Goal: Information Seeking & Learning: Compare options

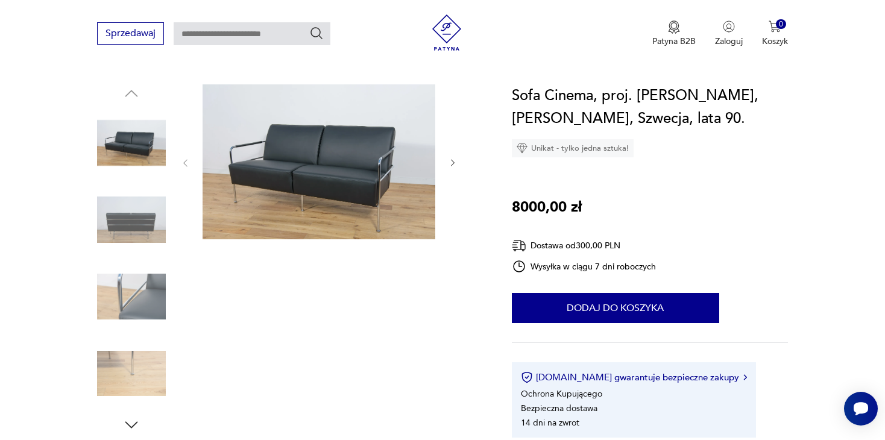
scroll to position [121, 0]
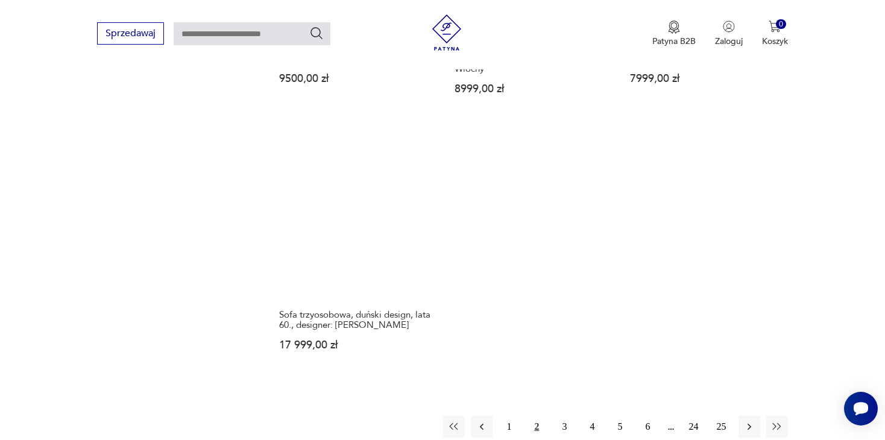
scroll to position [1766, 0]
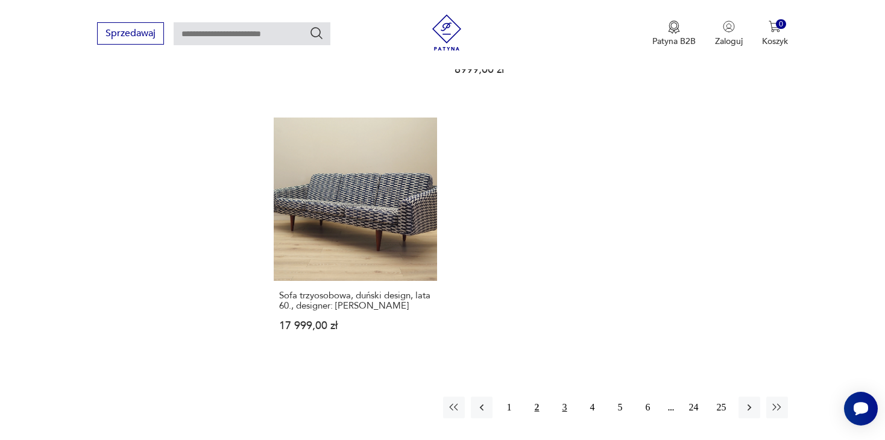
click at [555, 400] on button "3" at bounding box center [565, 408] width 22 height 22
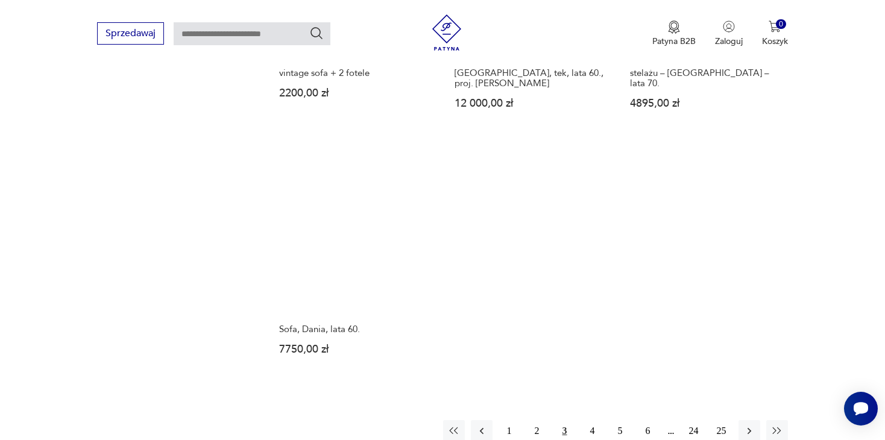
scroll to position [1706, 0]
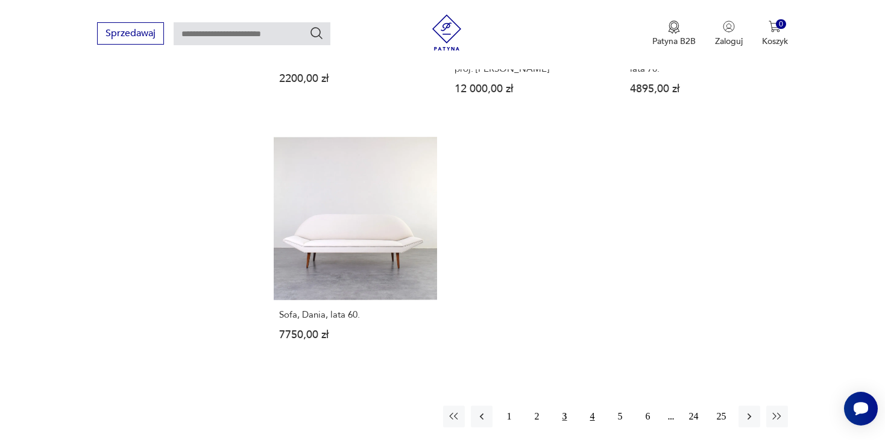
click at [591, 406] on button "4" at bounding box center [593, 417] width 22 height 22
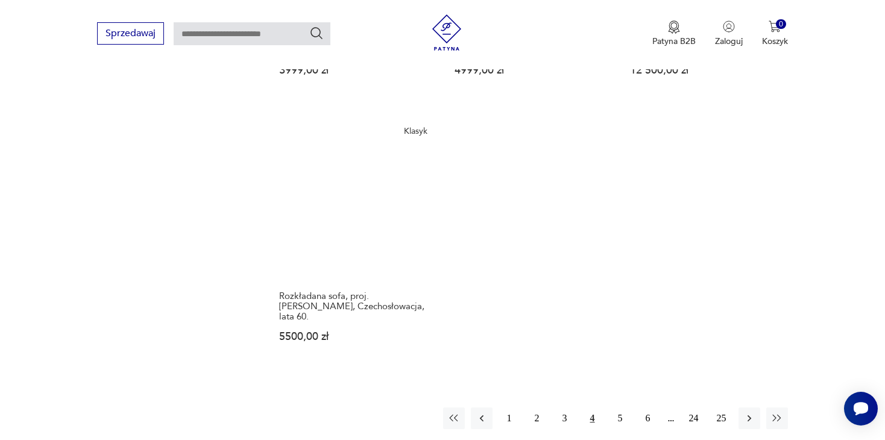
scroll to position [1766, 0]
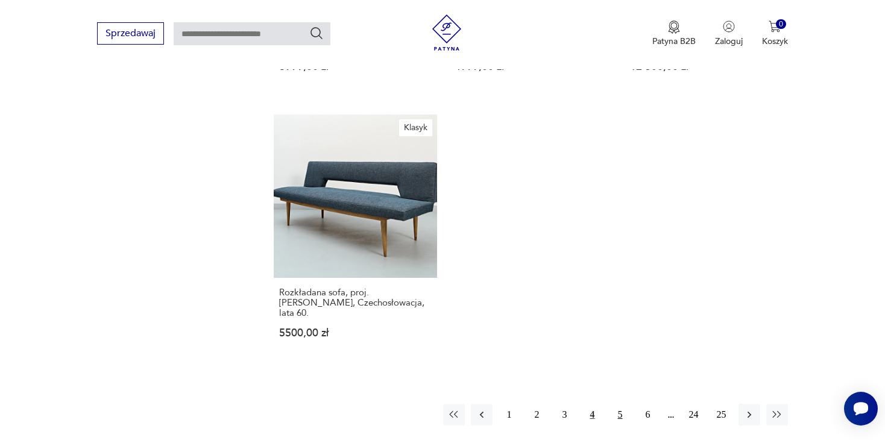
click at [619, 404] on button "5" at bounding box center [621, 415] width 22 height 22
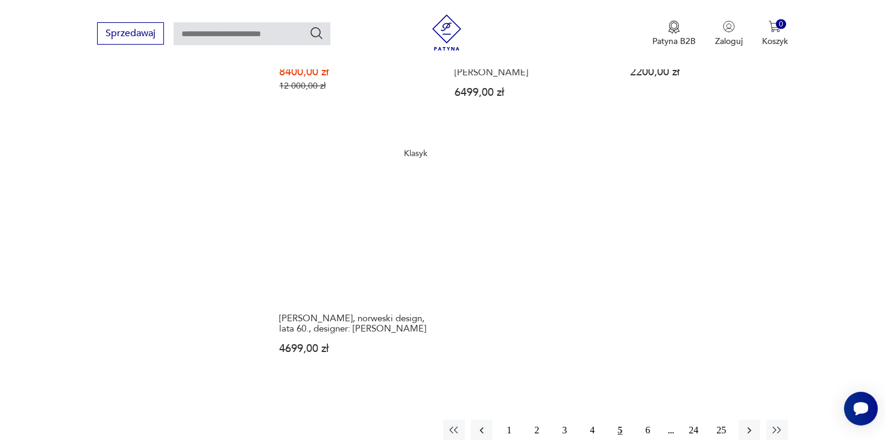
scroll to position [1766, 0]
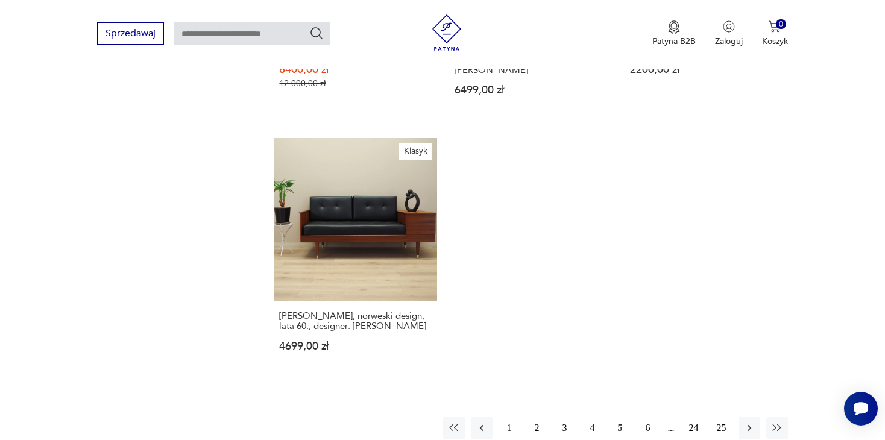
click at [640, 417] on button "6" at bounding box center [648, 428] width 22 height 22
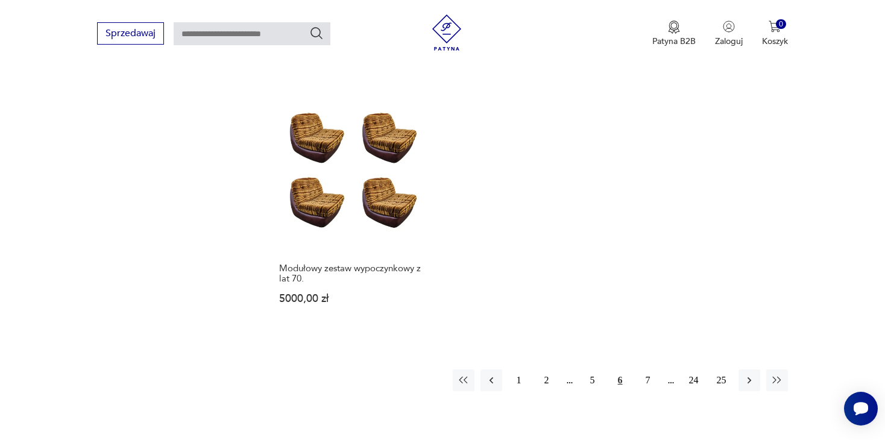
scroll to position [1827, 0]
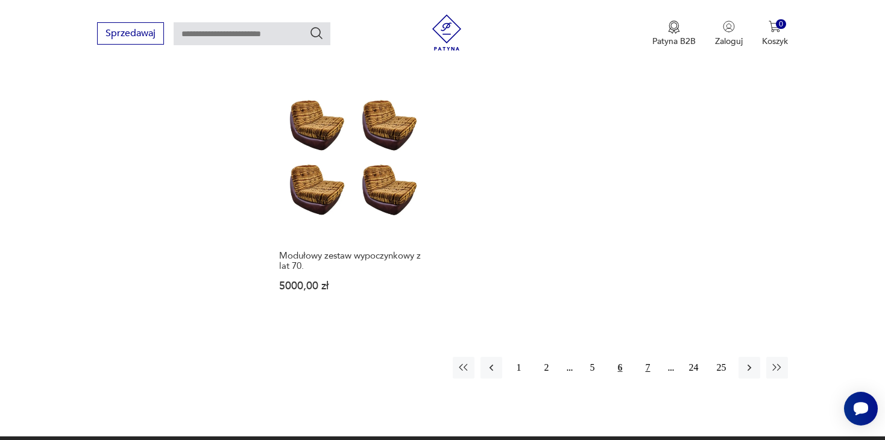
click at [647, 357] on button "7" at bounding box center [648, 368] width 22 height 22
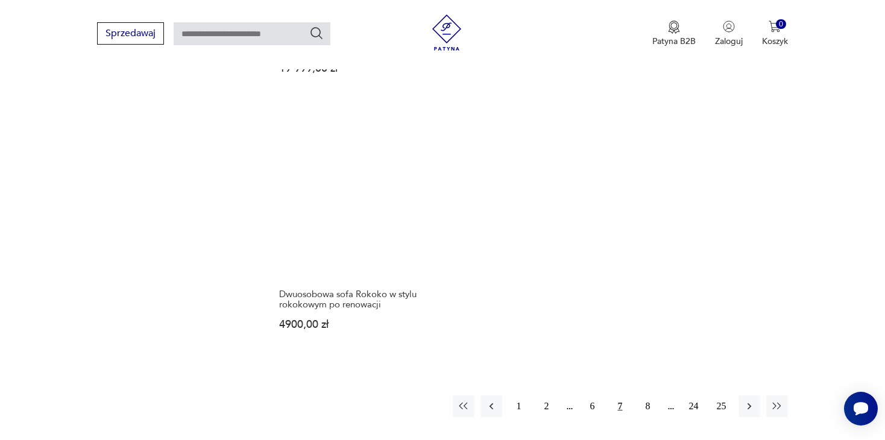
scroll to position [1827, 0]
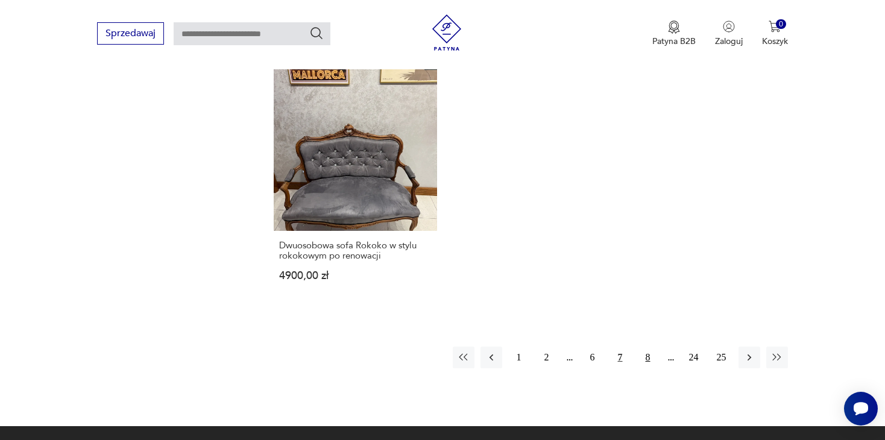
click at [642, 347] on button "8" at bounding box center [648, 358] width 22 height 22
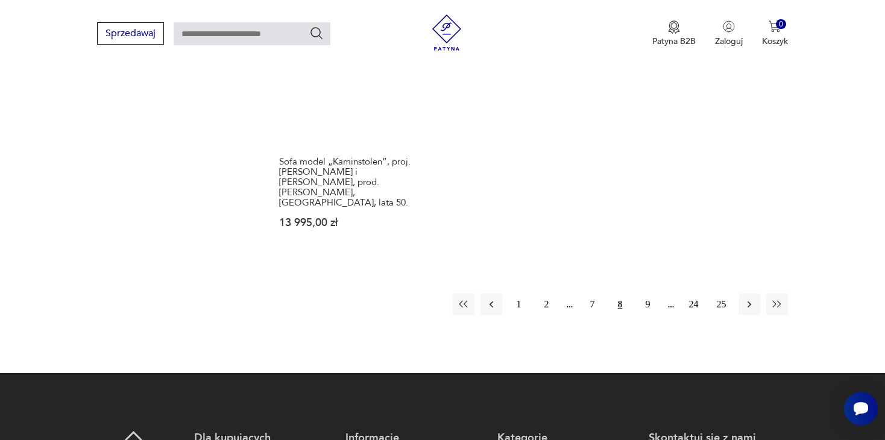
scroll to position [1887, 0]
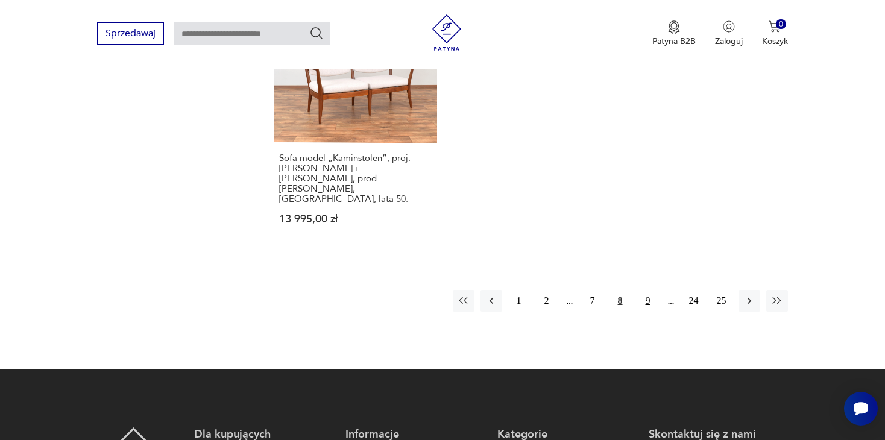
click at [648, 290] on button "9" at bounding box center [648, 301] width 22 height 22
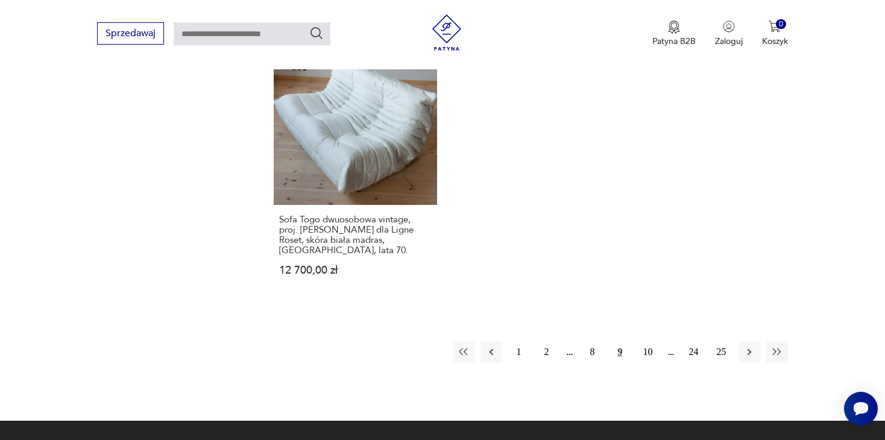
scroll to position [1947, 0]
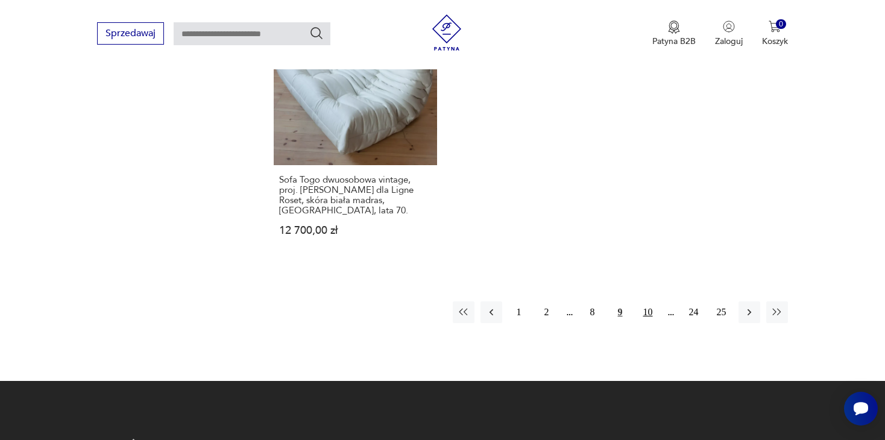
click at [646, 301] on button "10" at bounding box center [648, 312] width 22 height 22
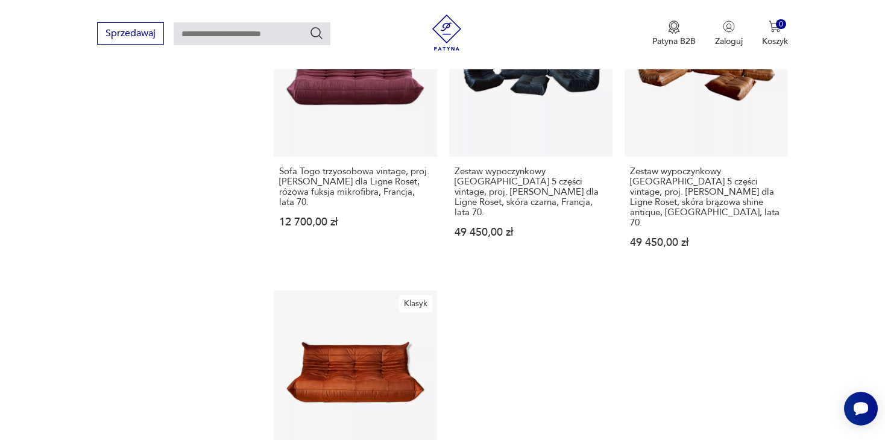
scroll to position [1947, 0]
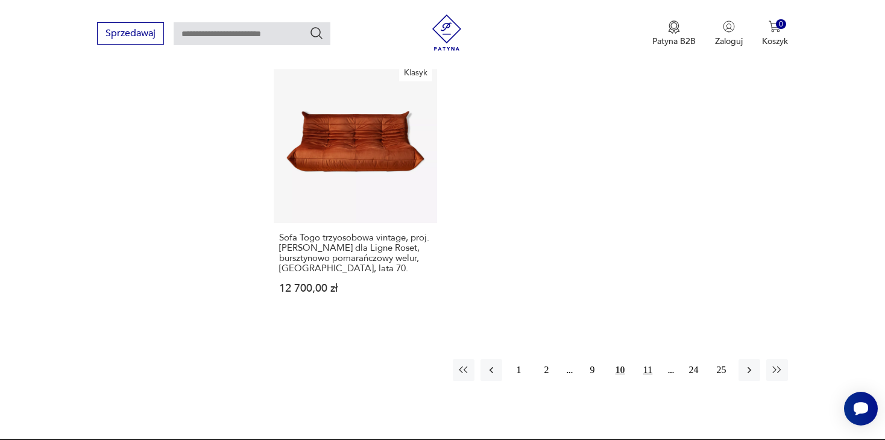
click at [648, 359] on button "11" at bounding box center [648, 370] width 22 height 22
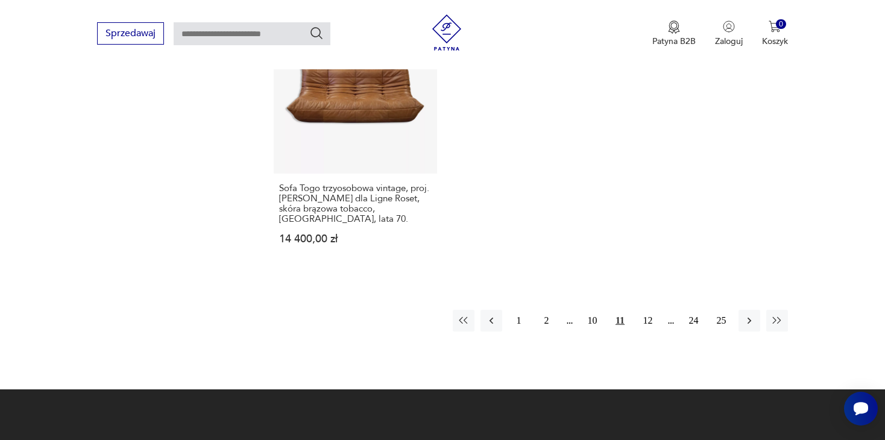
scroll to position [2008, 0]
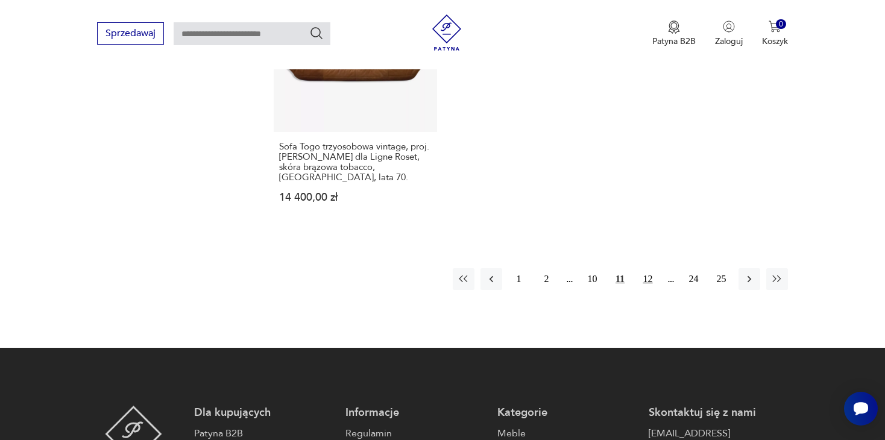
click at [648, 268] on button "12" at bounding box center [648, 279] width 22 height 22
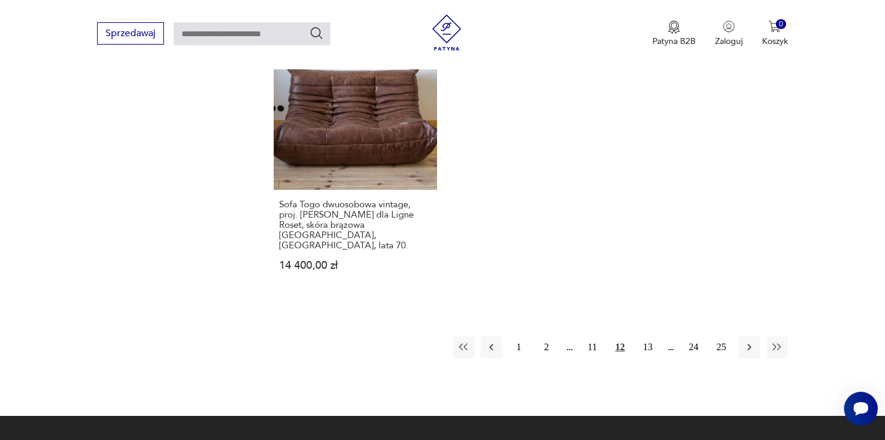
scroll to position [1947, 0]
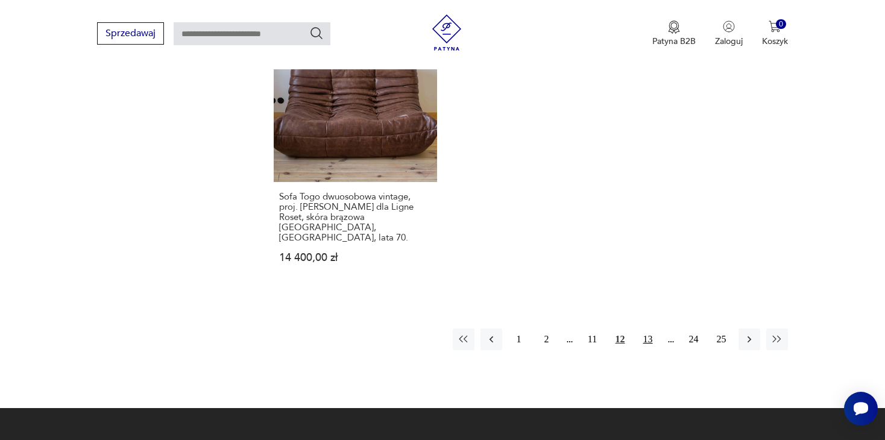
click at [641, 329] on button "13" at bounding box center [648, 340] width 22 height 22
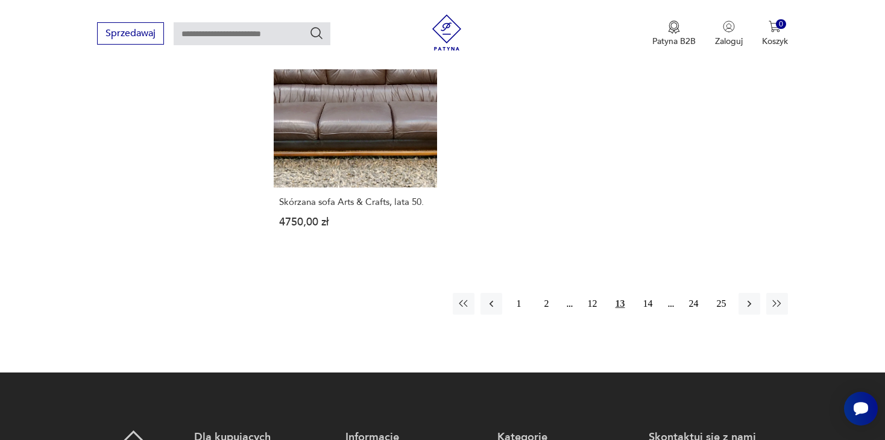
scroll to position [1947, 0]
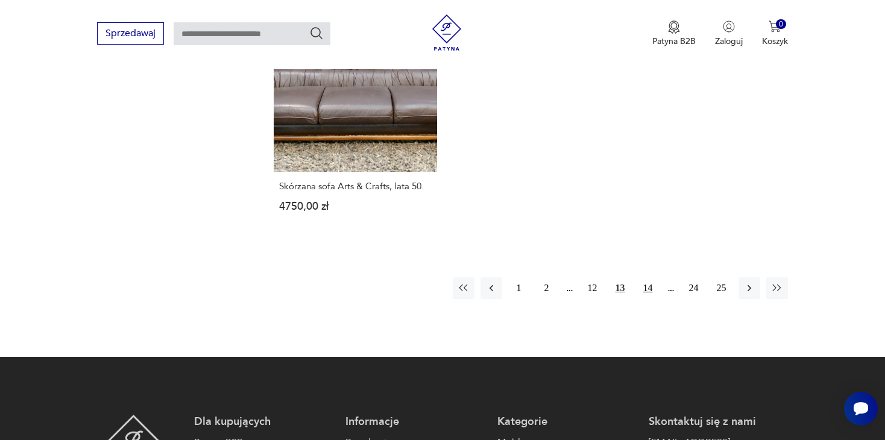
click at [642, 277] on button "14" at bounding box center [648, 288] width 22 height 22
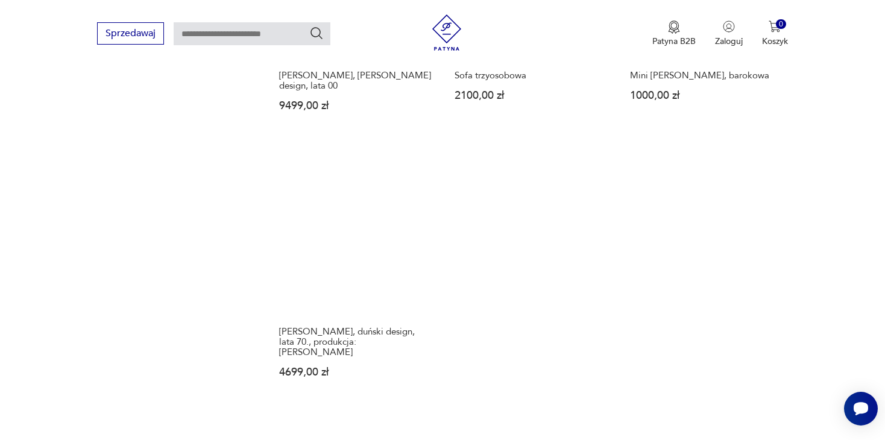
scroll to position [1827, 0]
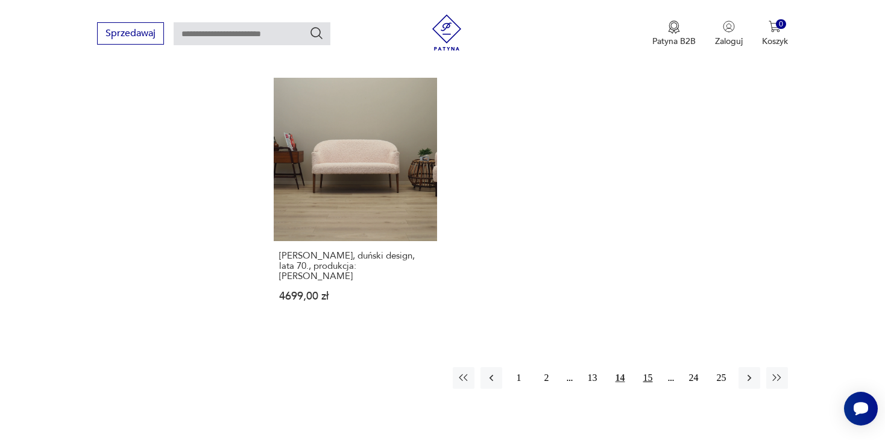
click at [651, 367] on button "15" at bounding box center [648, 378] width 22 height 22
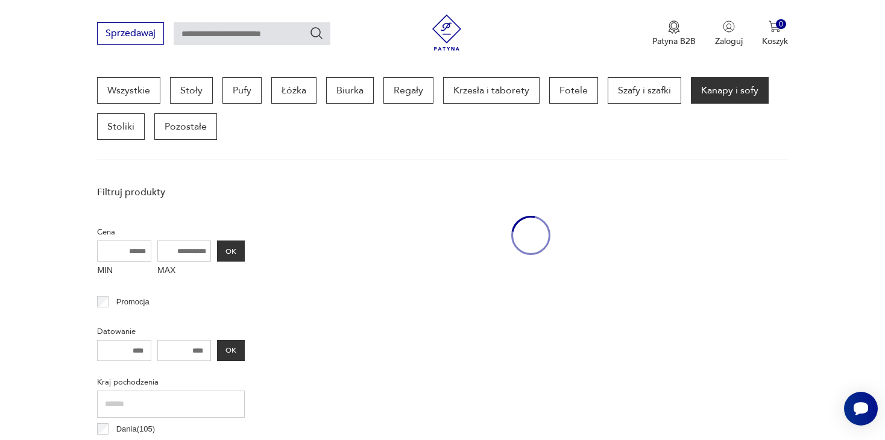
scroll to position [320, 0]
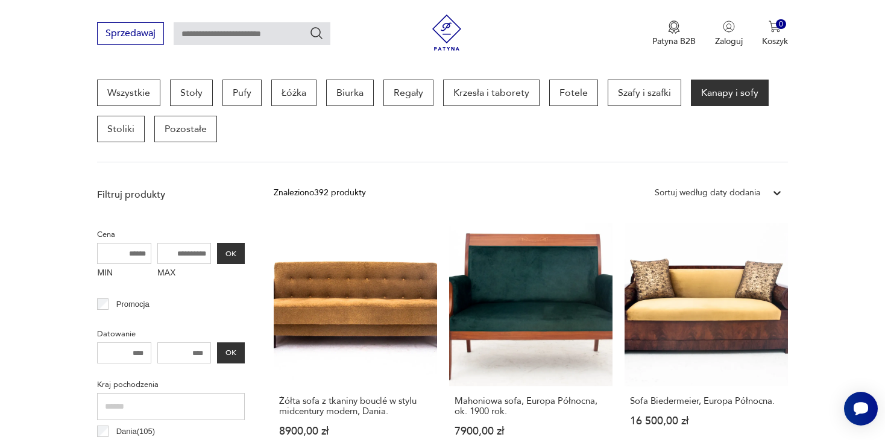
click at [159, 188] on p "Filtruj produkty" at bounding box center [171, 194] width 148 height 13
click at [723, 190] on div "Sortuj według daty dodania" at bounding box center [708, 192] width 106 height 13
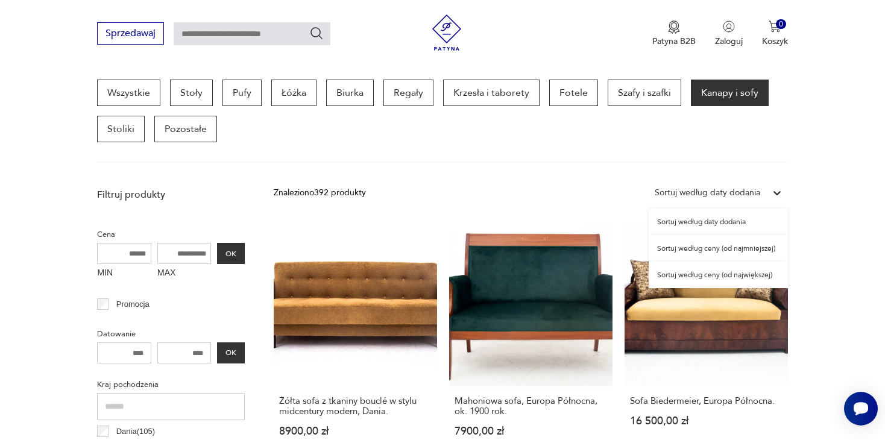
click at [726, 250] on div "Sortuj według ceny (od najmniejszej)" at bounding box center [718, 248] width 139 height 27
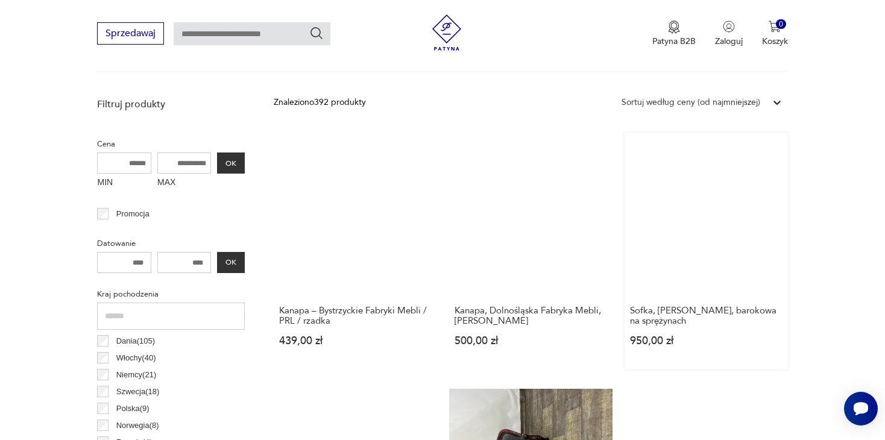
scroll to position [440, 0]
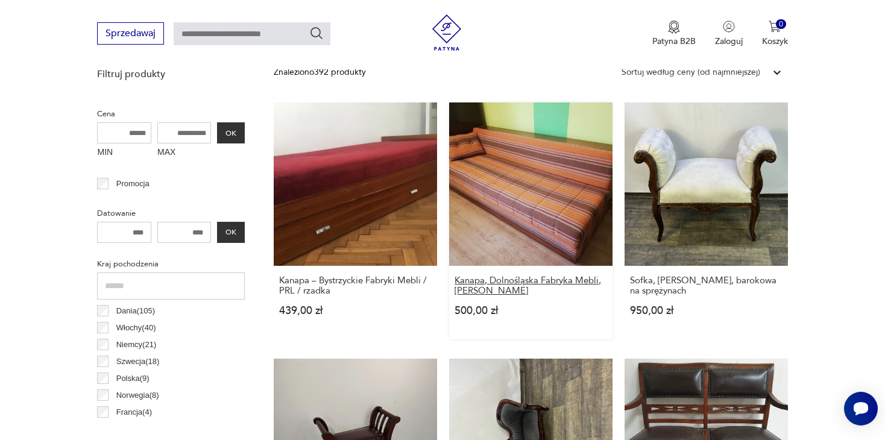
click at [538, 277] on h3 "Kanapa, Dolnośląska Fabryka Mebli, Teresa II" at bounding box center [531, 286] width 153 height 20
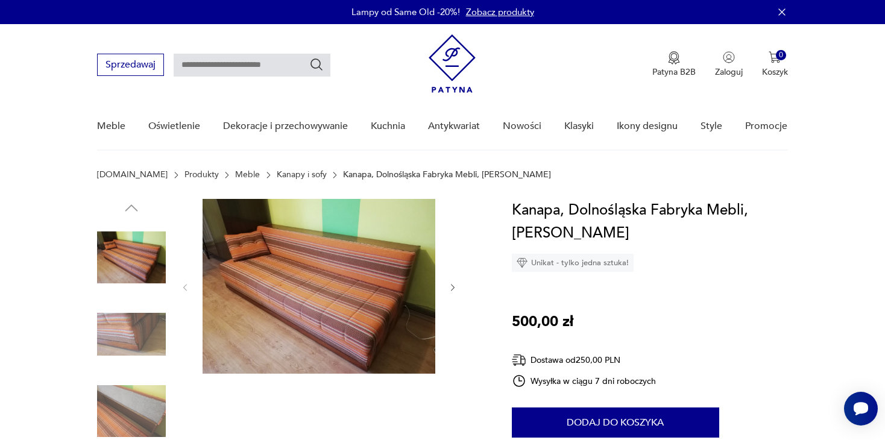
click at [347, 270] on img at bounding box center [319, 286] width 233 height 175
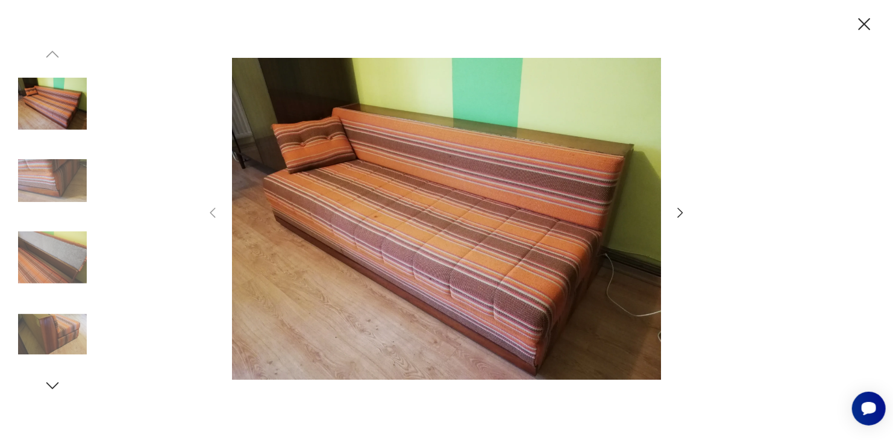
click at [865, 14] on icon "button" at bounding box center [864, 24] width 21 height 21
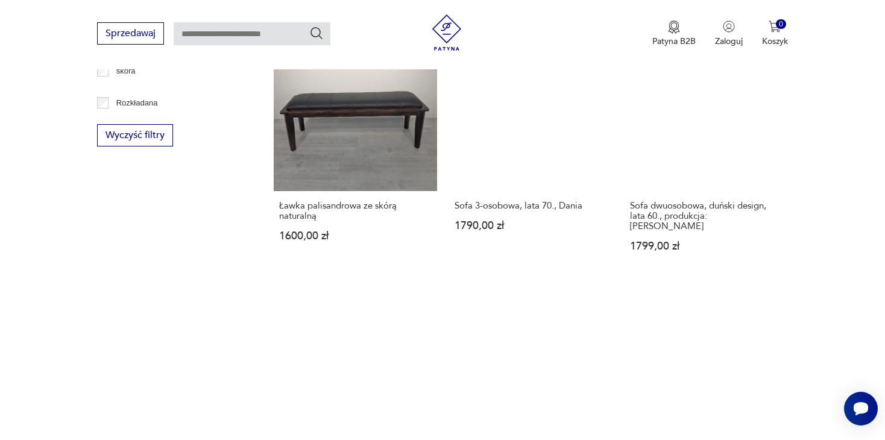
scroll to position [1704, 0]
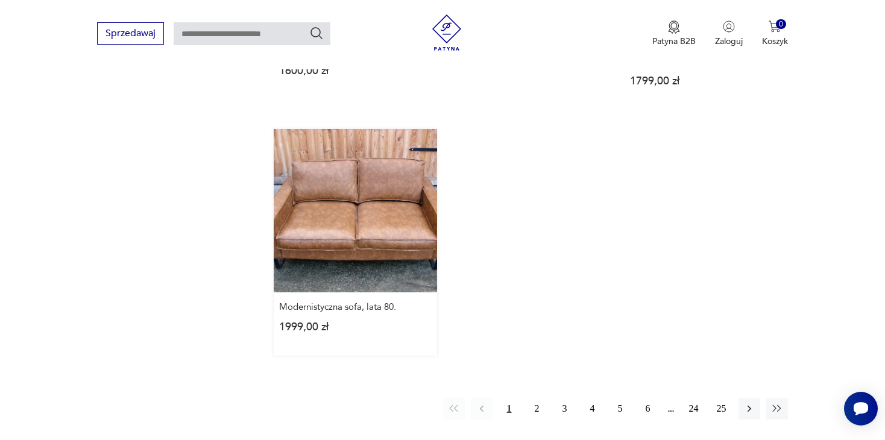
click at [359, 267] on link "Modernistyczna sofa, lata 80. 1999,00 zł" at bounding box center [355, 242] width 163 height 227
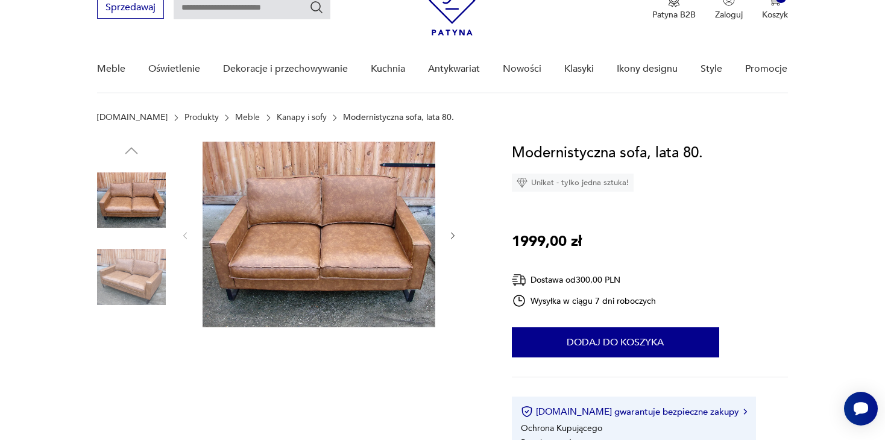
scroll to position [60, 0]
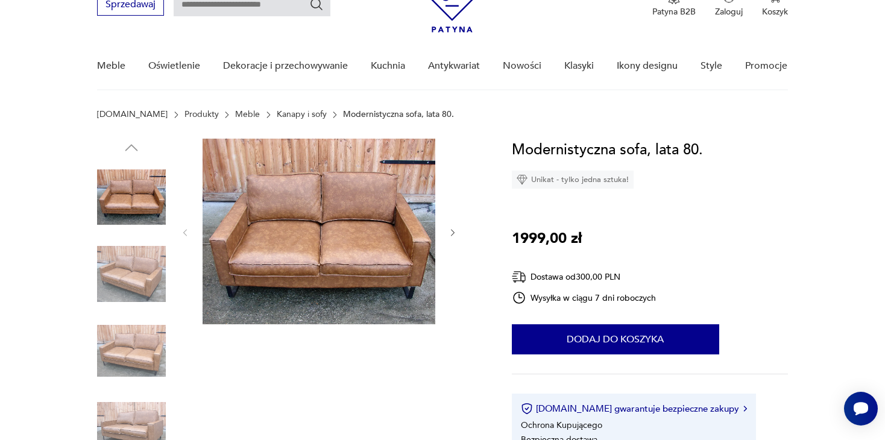
click at [446, 232] on div at bounding box center [318, 233] width 277 height 188
click at [450, 230] on icon "button" at bounding box center [453, 233] width 10 height 10
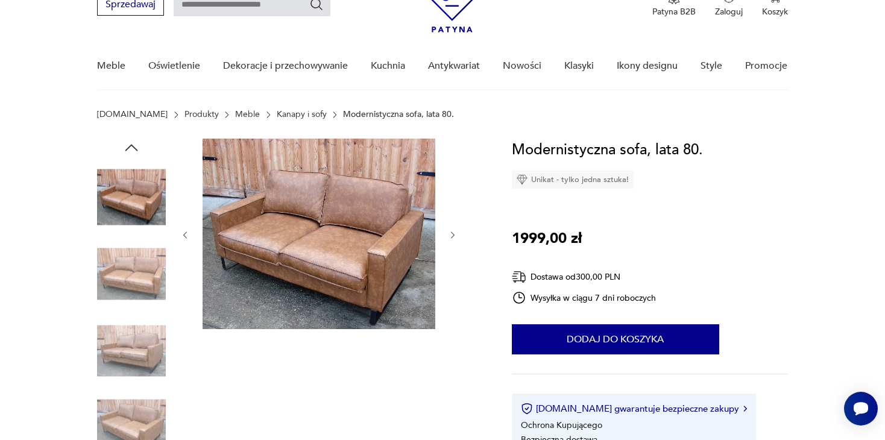
click at [450, 230] on icon "button" at bounding box center [453, 235] width 10 height 10
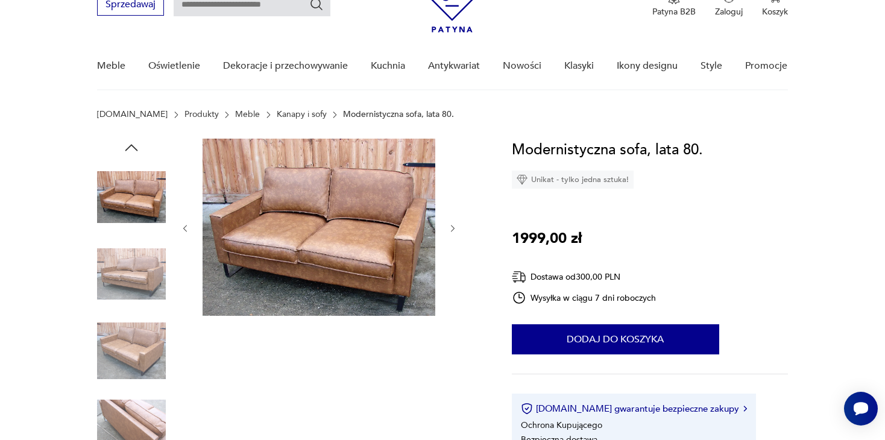
click at [450, 230] on icon "button" at bounding box center [453, 229] width 10 height 10
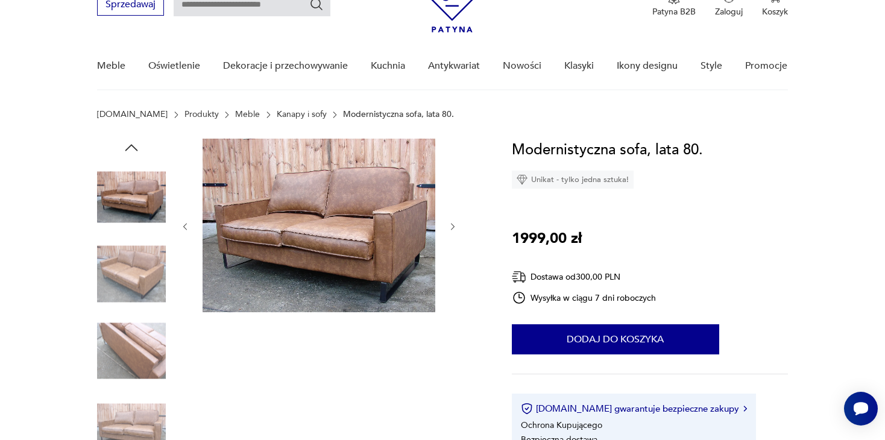
click at [450, 230] on icon "button" at bounding box center [453, 227] width 10 height 10
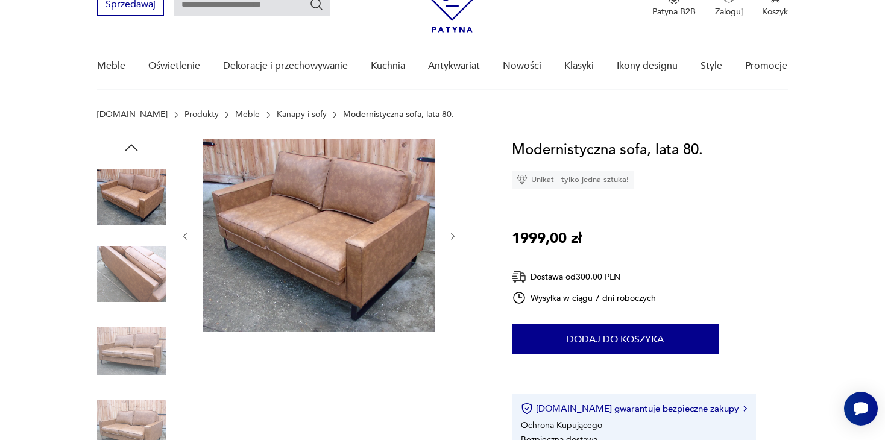
click at [450, 230] on button "button" at bounding box center [453, 236] width 10 height 12
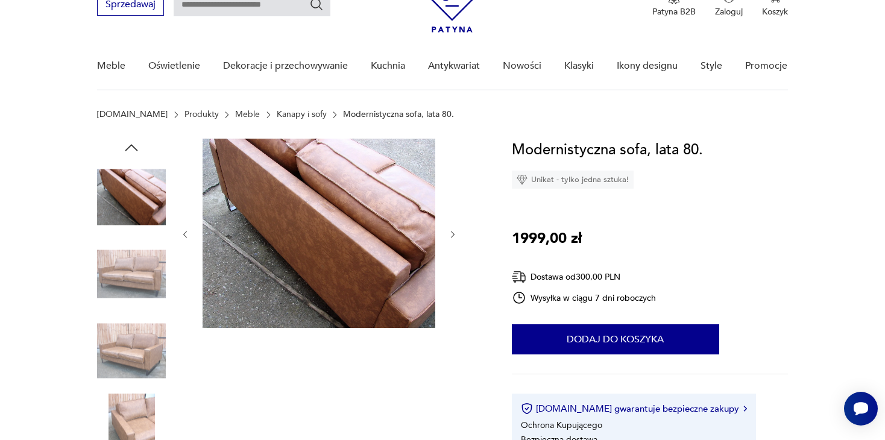
click at [450, 230] on icon "button" at bounding box center [453, 235] width 10 height 10
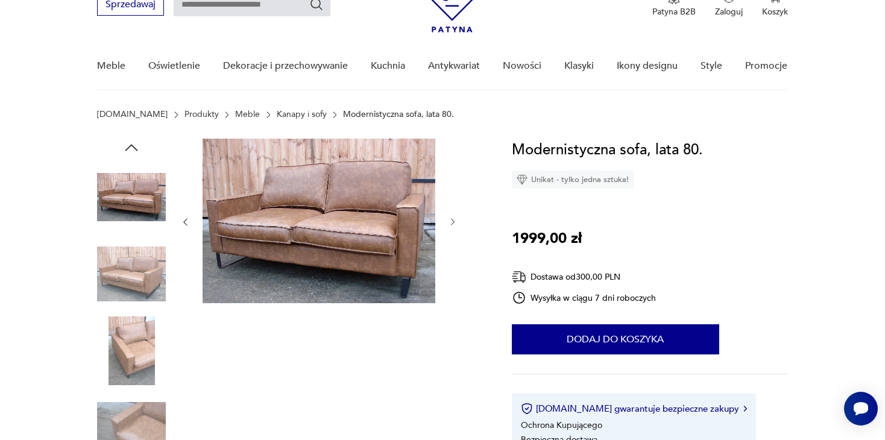
click at [450, 230] on div at bounding box center [318, 222] width 277 height 167
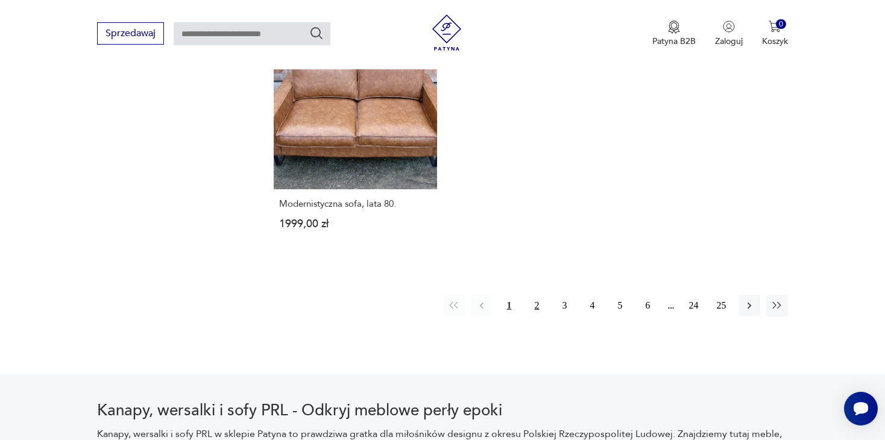
scroll to position [1820, 0]
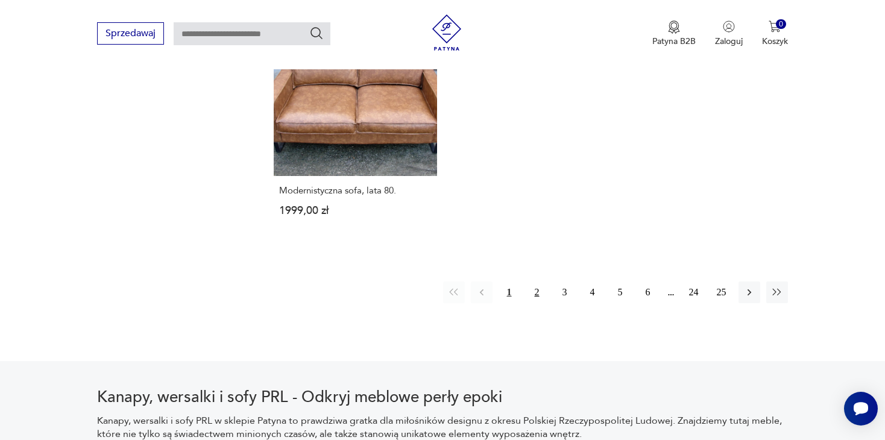
click at [530, 282] on button "2" at bounding box center [537, 293] width 22 height 22
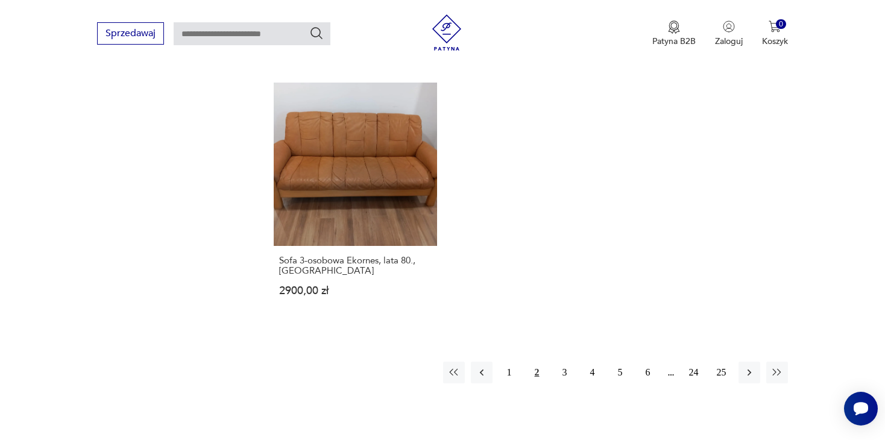
scroll to position [1827, 0]
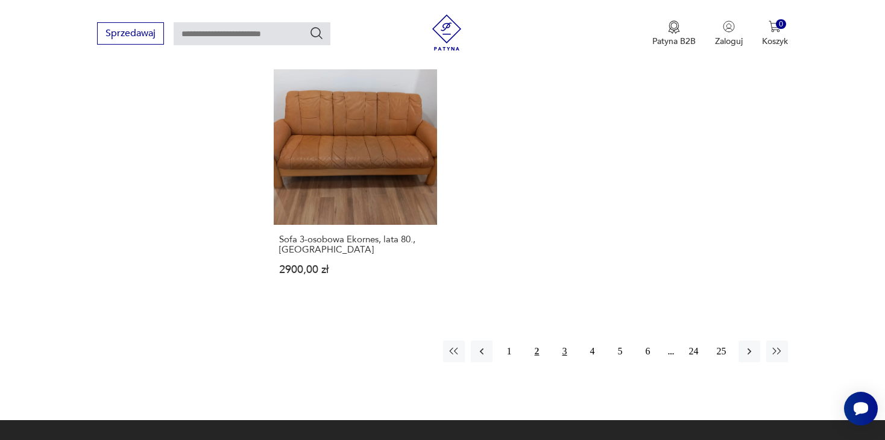
click at [562, 350] on button "3" at bounding box center [565, 352] width 22 height 22
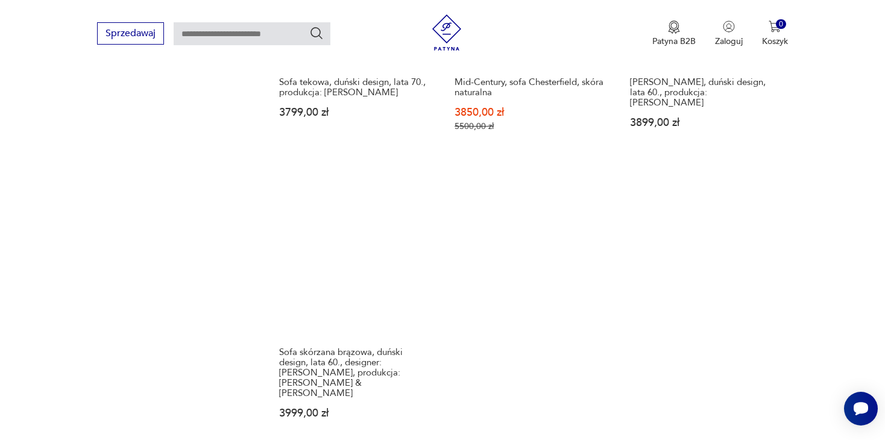
scroll to position [1766, 0]
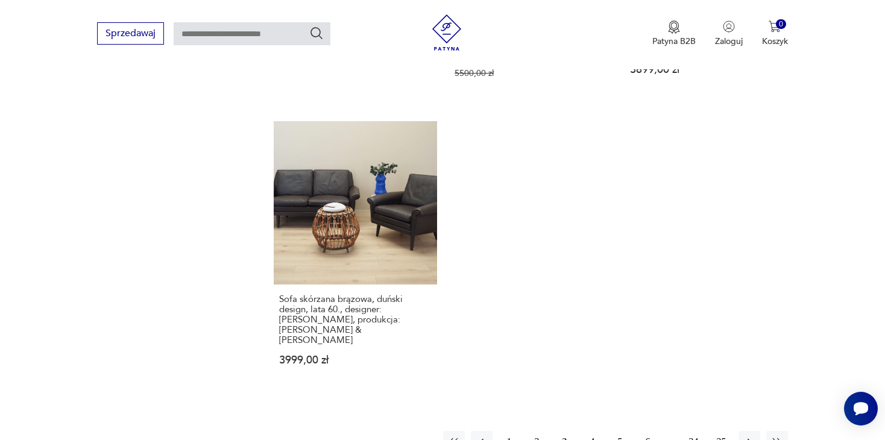
click at [591, 431] on button "4" at bounding box center [593, 442] width 22 height 22
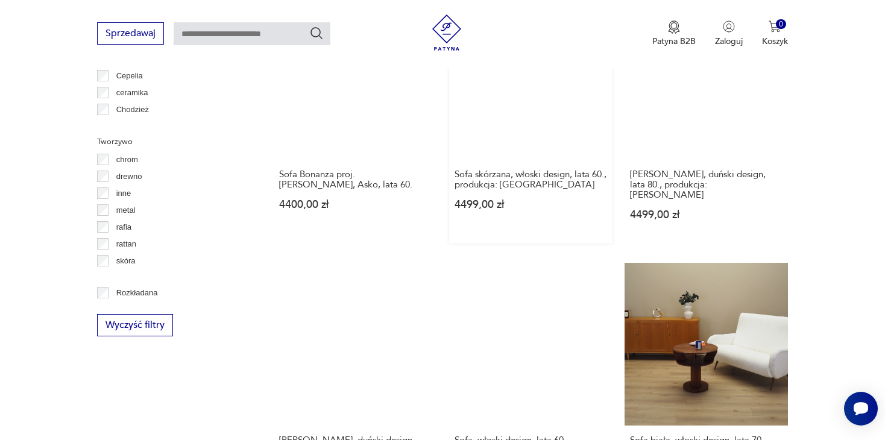
scroll to position [1344, 0]
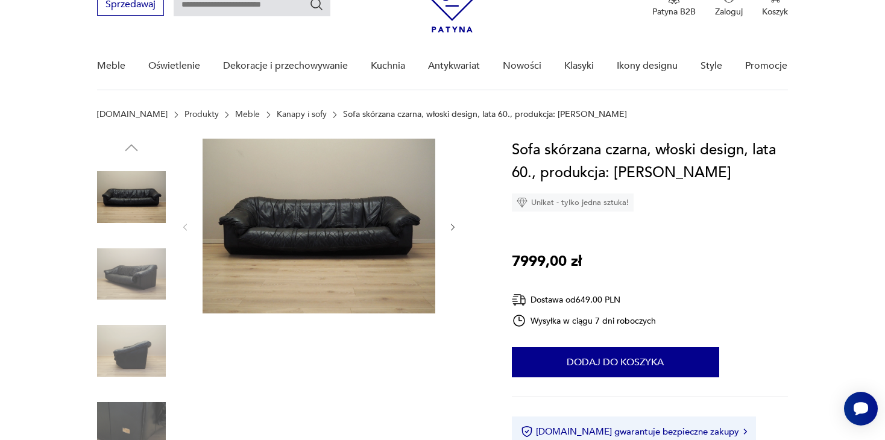
click at [118, 276] on img at bounding box center [131, 274] width 69 height 69
